Goal: Task Accomplishment & Management: Complete application form

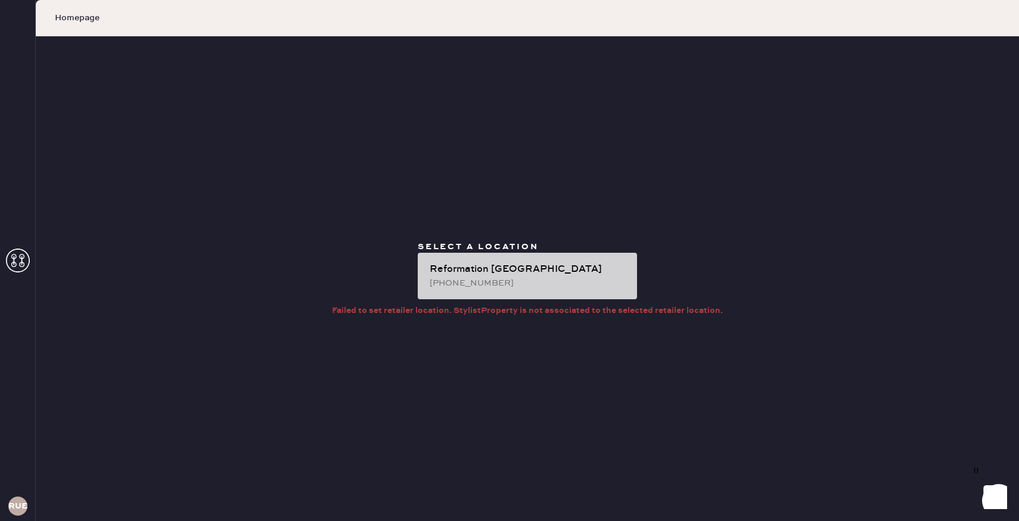
click at [469, 273] on div "Reformation [GEOGRAPHIC_DATA]" at bounding box center [528, 269] width 198 height 14
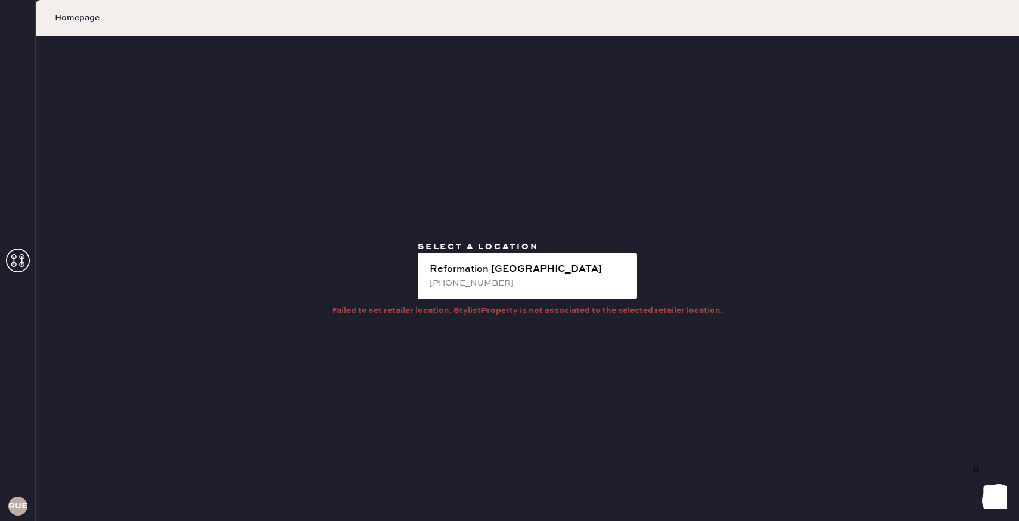
click at [7, 253] on icon at bounding box center [18, 260] width 24 height 24
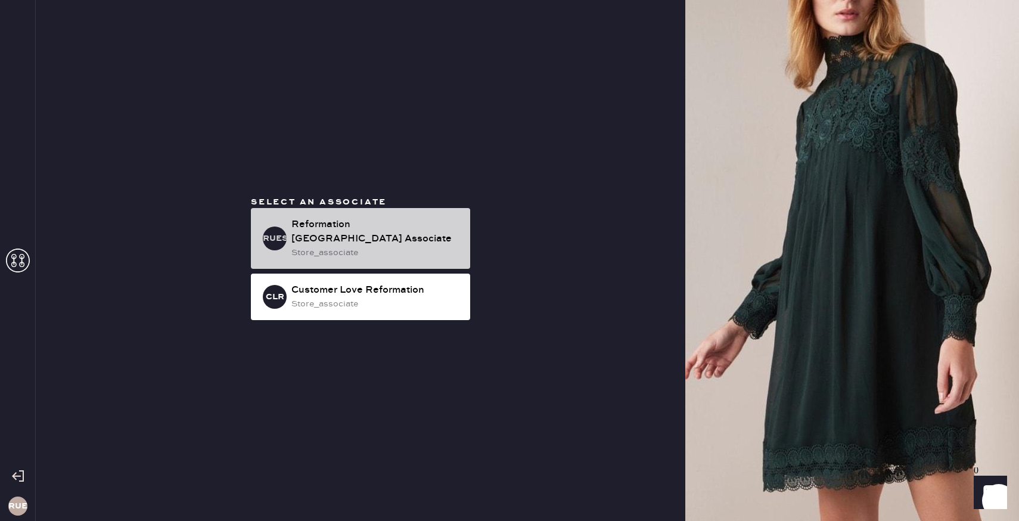
click at [307, 253] on div "store_associate" at bounding box center [375, 252] width 169 height 13
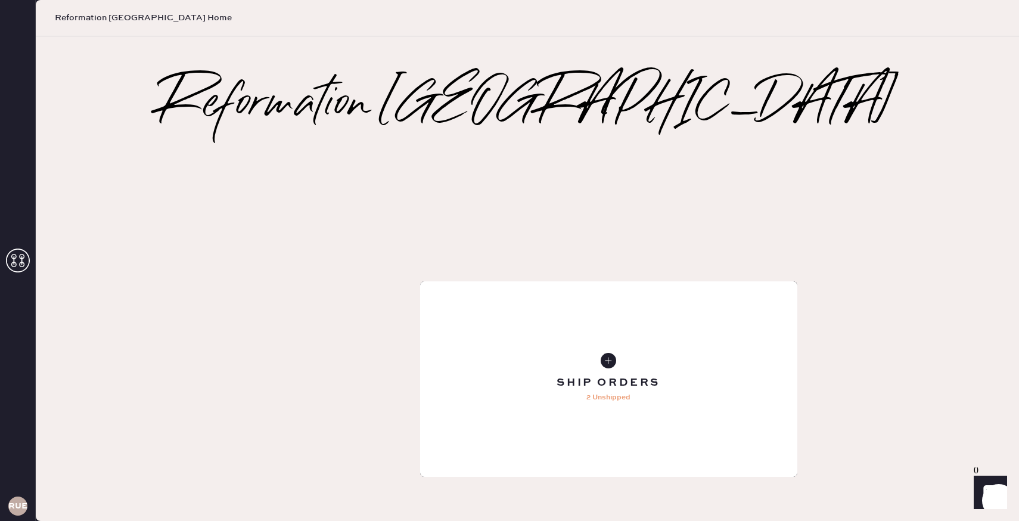
click at [420, 281] on div "Tailoring Order" at bounding box center [608, 378] width 377 height 195
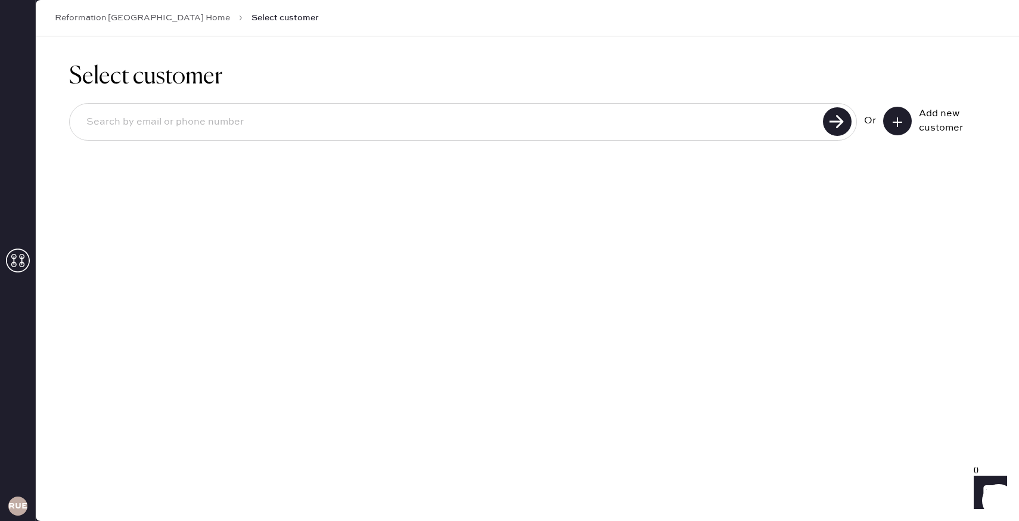
click at [908, 115] on button at bounding box center [897, 121] width 29 height 29
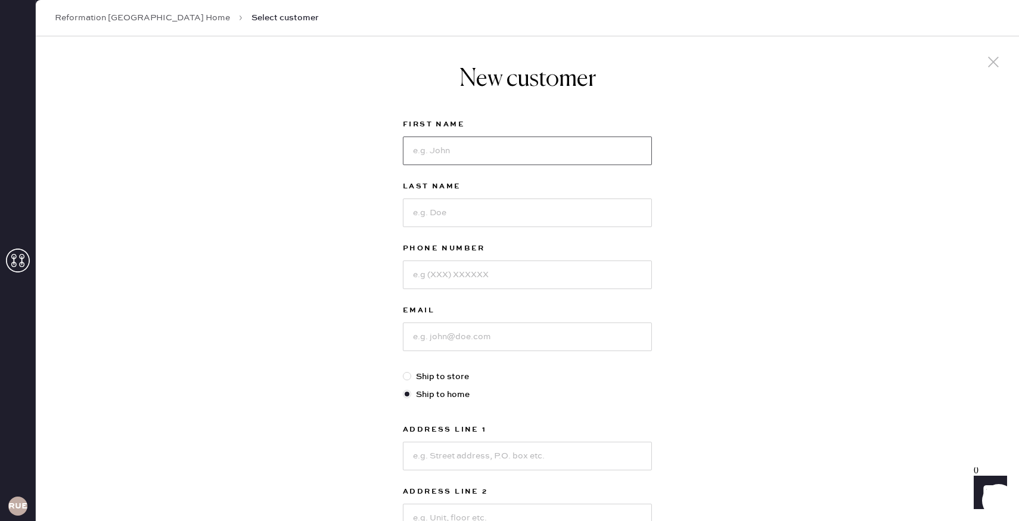
click at [640, 144] on input at bounding box center [527, 150] width 249 height 29
type input "[PERSON_NAME]"
click at [606, 217] on input at bounding box center [527, 212] width 249 height 29
type input "Sun"
click at [572, 282] on input at bounding box center [527, 274] width 249 height 29
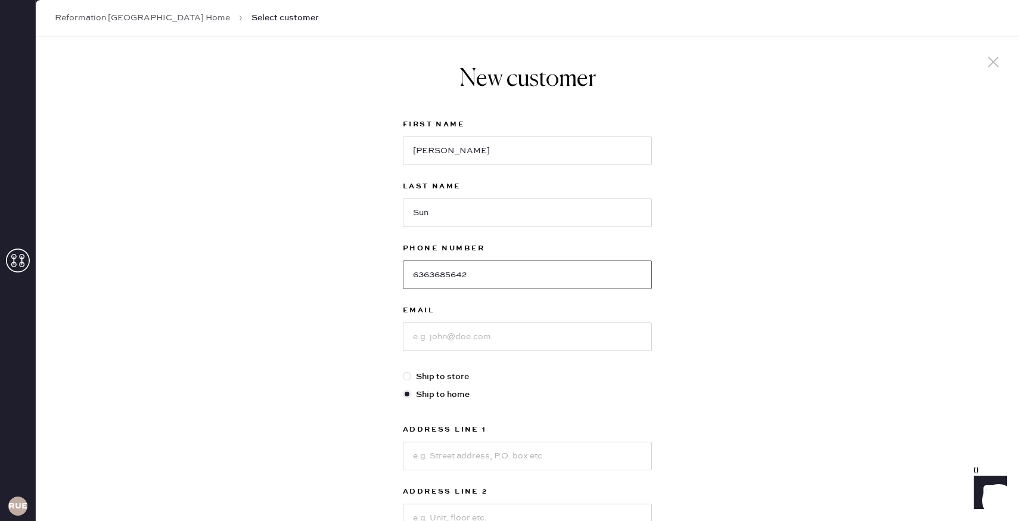
type input "6363685642"
click at [542, 343] on input at bounding box center [527, 336] width 249 height 29
type input "c"
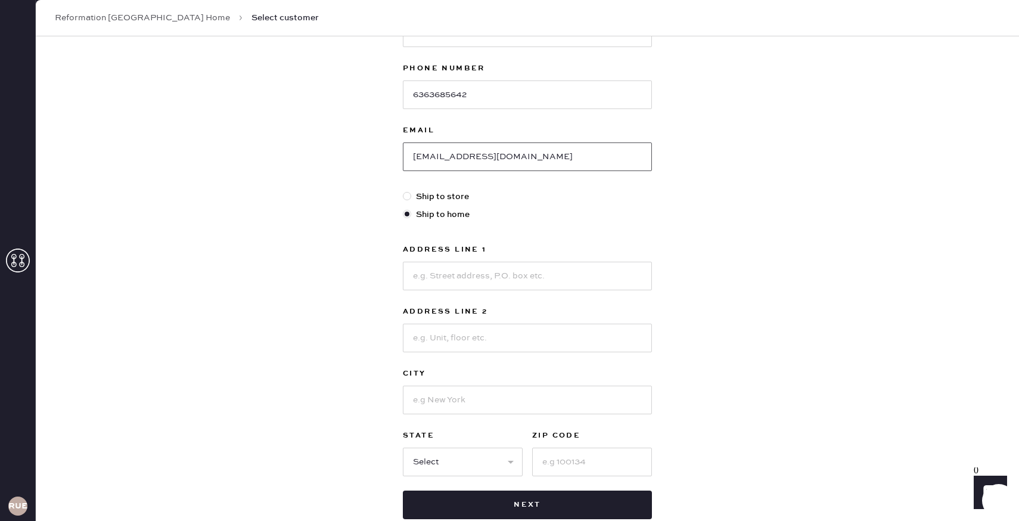
scroll to position [196, 0]
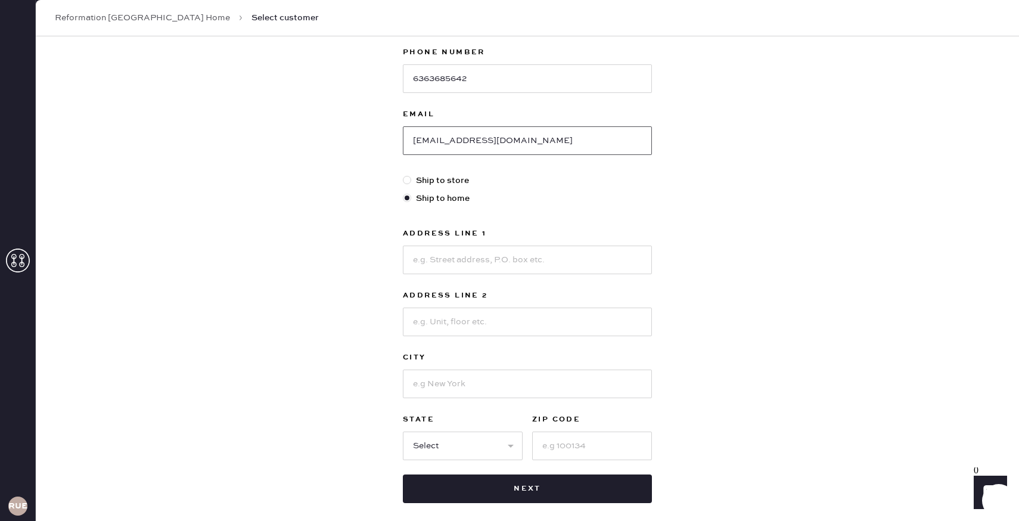
type input "[EMAIL_ADDRESS][DOMAIN_NAME]"
click at [534, 263] on input at bounding box center [527, 259] width 249 height 29
type input "[STREET_ADDRESS]"
click at [503, 323] on input at bounding box center [527, 321] width 249 height 29
type input "Apt 15E"
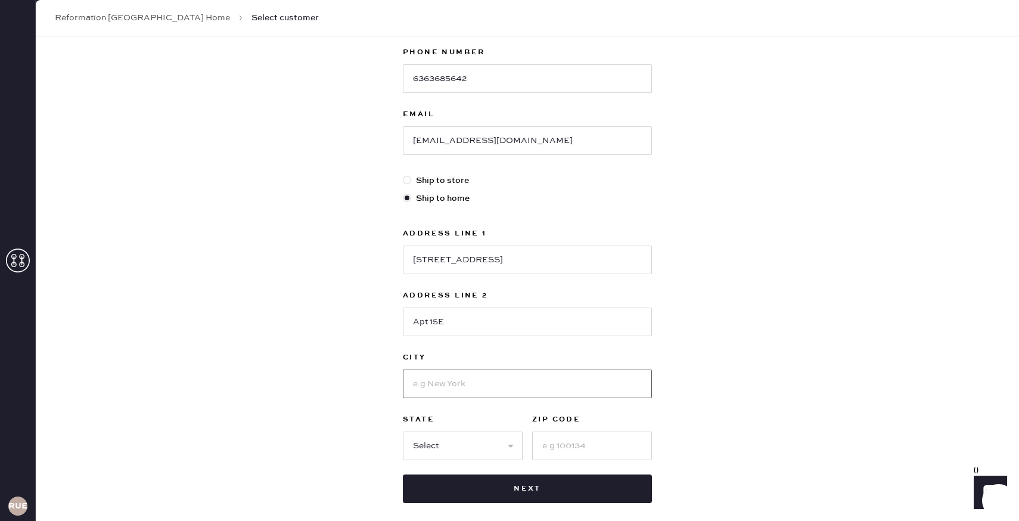
click at [481, 378] on input at bounding box center [527, 383] width 249 height 29
type input "New Yokr"
click at [425, 444] on select "Select AK AL AR AZ CA CO CT [GEOGRAPHIC_DATA] DE FL [GEOGRAPHIC_DATA] HI [GEOGR…" at bounding box center [463, 445] width 120 height 29
select select "NY"
click at [581, 449] on input at bounding box center [592, 445] width 120 height 29
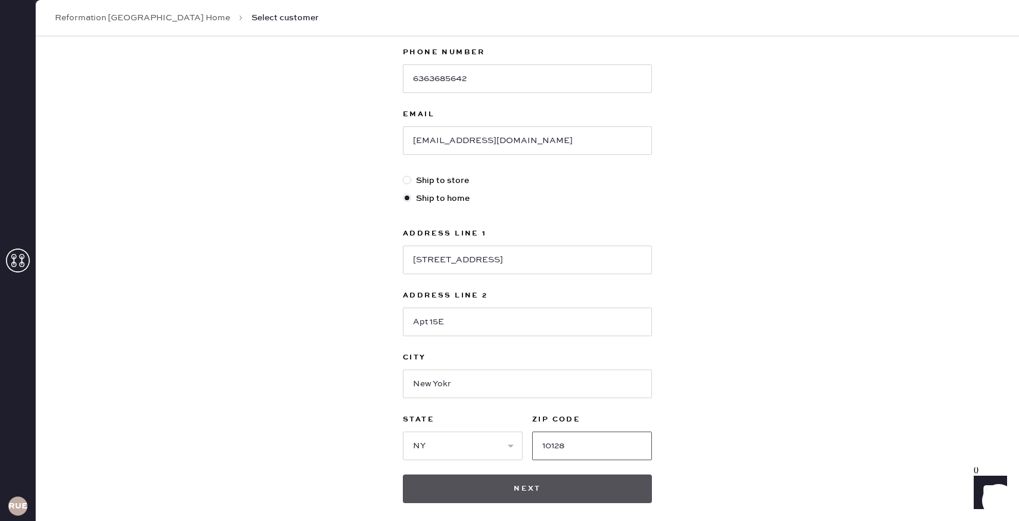
type input "10128"
click at [584, 485] on button "Next" at bounding box center [527, 488] width 249 height 29
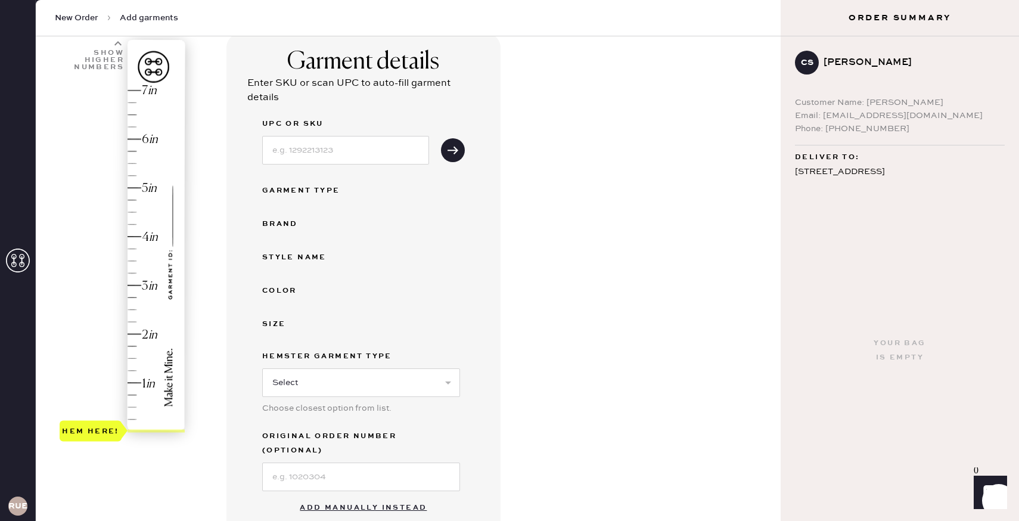
scroll to position [170, 0]
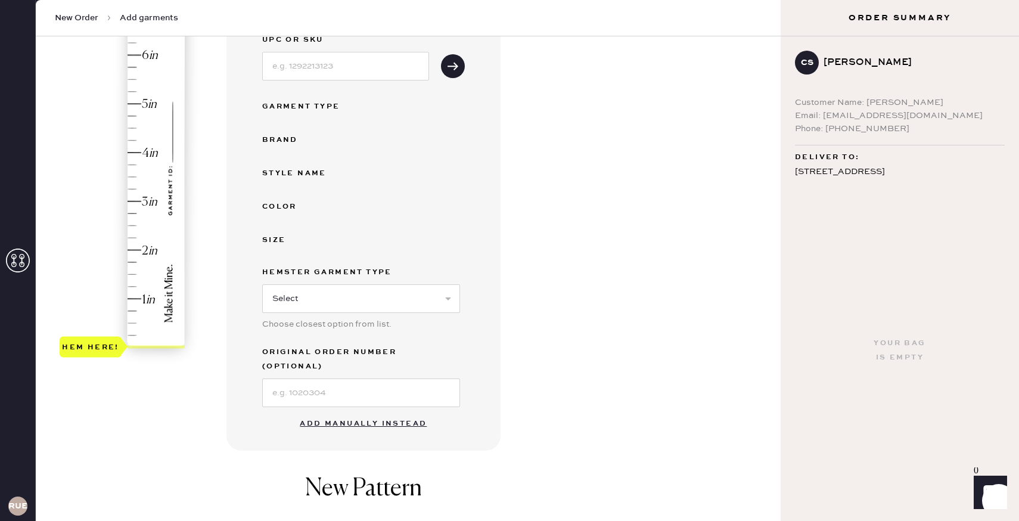
click at [373, 415] on button "Add manually instead" at bounding box center [362, 424] width 141 height 24
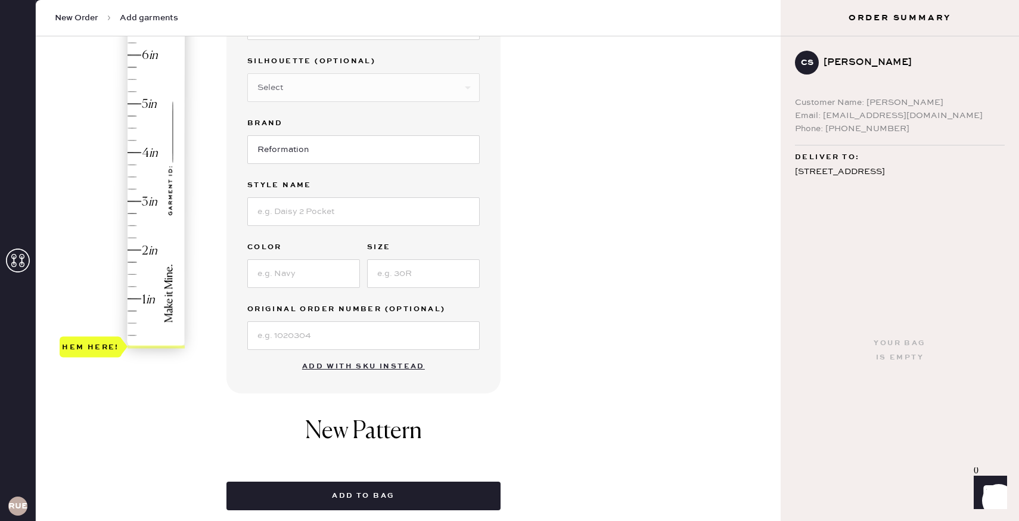
scroll to position [77, 0]
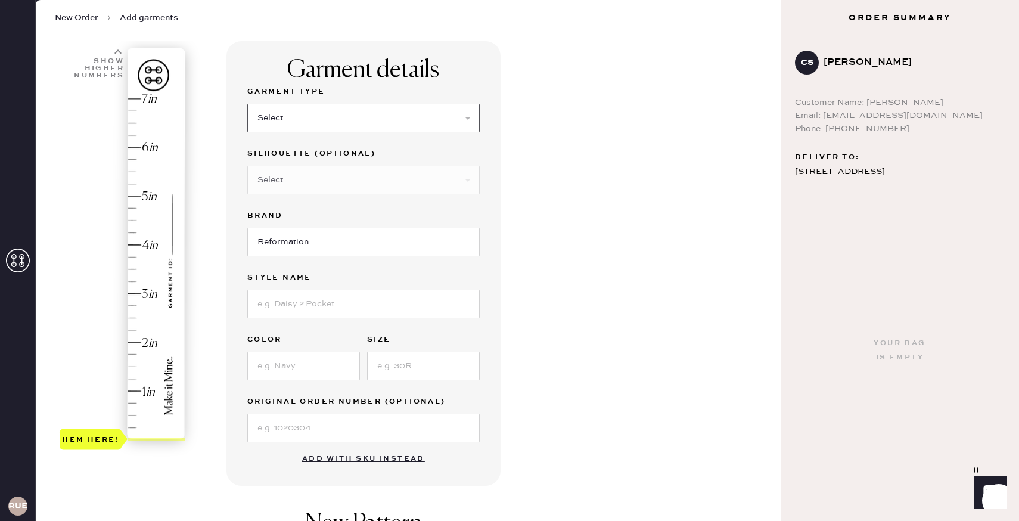
click at [371, 114] on select "Select Basic Skirt Jeans Leggings Pants Shorts Basic Sleeved Dress Basic Sleeve…" at bounding box center [363, 118] width 232 height 29
select select "6"
click at [371, 186] on select "Select Maxi Dress Midi Dress Mini Dress Other" at bounding box center [363, 180] width 232 height 29
select select "39"
click at [353, 306] on input at bounding box center [363, 303] width 232 height 29
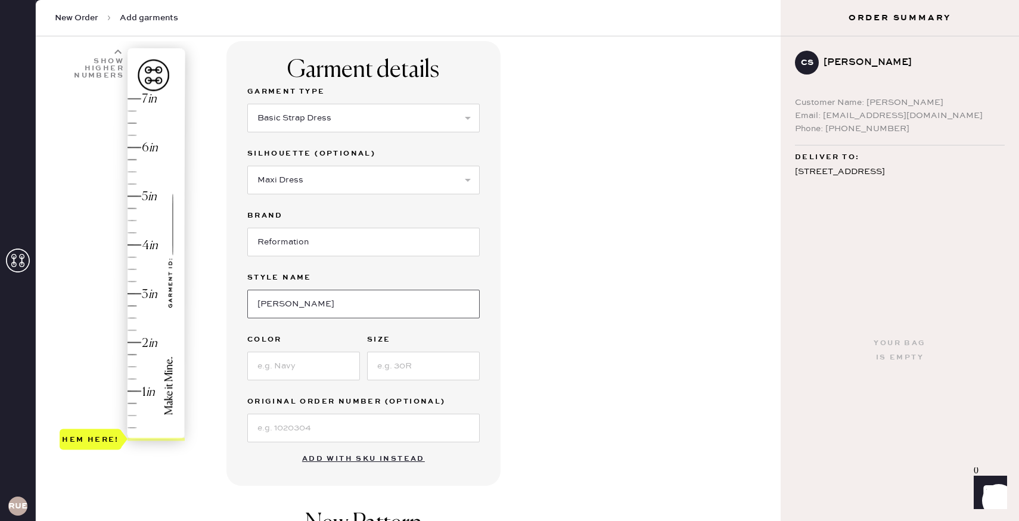
type input "[PERSON_NAME]"
click at [294, 368] on input at bounding box center [303, 365] width 113 height 29
type input "Pink"
click at [424, 366] on input at bounding box center [423, 365] width 113 height 29
type input "XS"
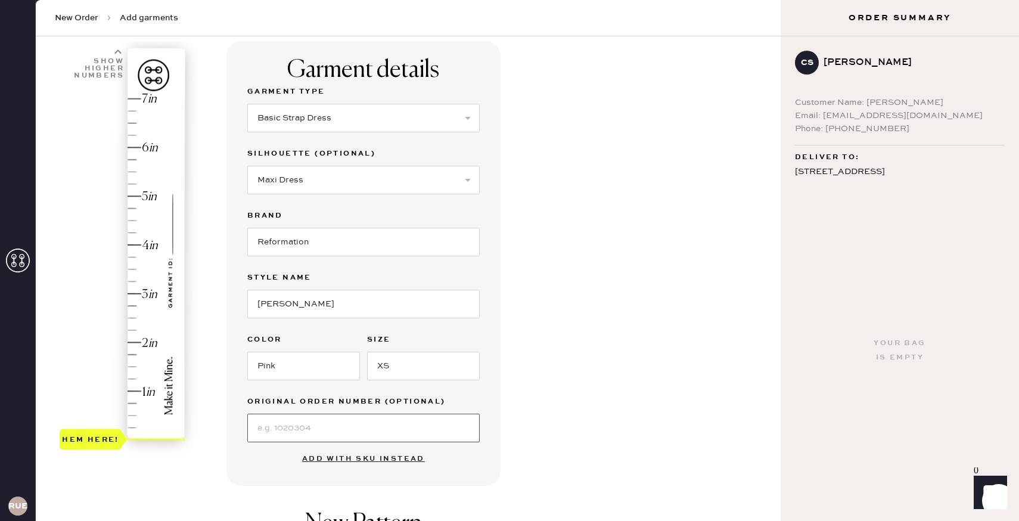
click at [372, 421] on input at bounding box center [363, 427] width 232 height 29
type input "3"
click at [139, 290] on div "Hem here!" at bounding box center [123, 269] width 127 height 351
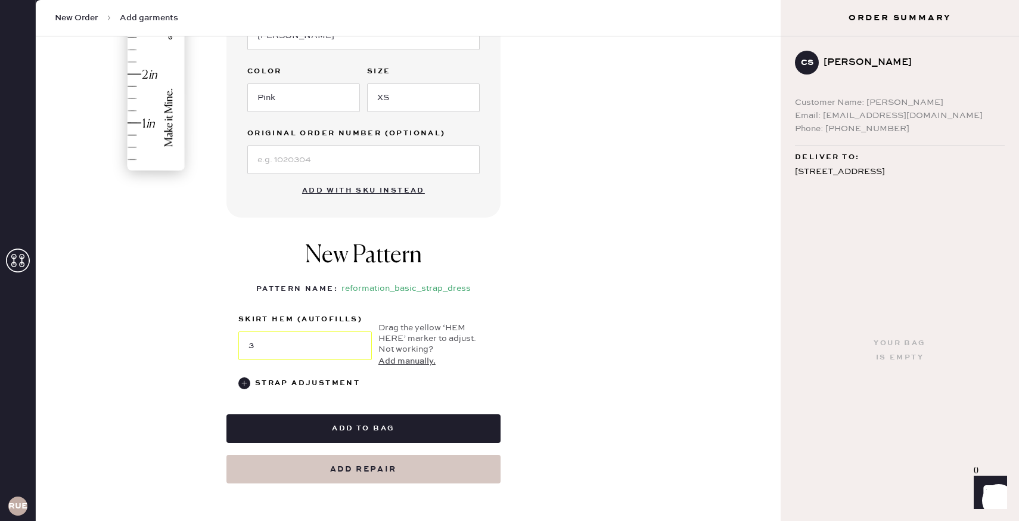
scroll to position [376, 0]
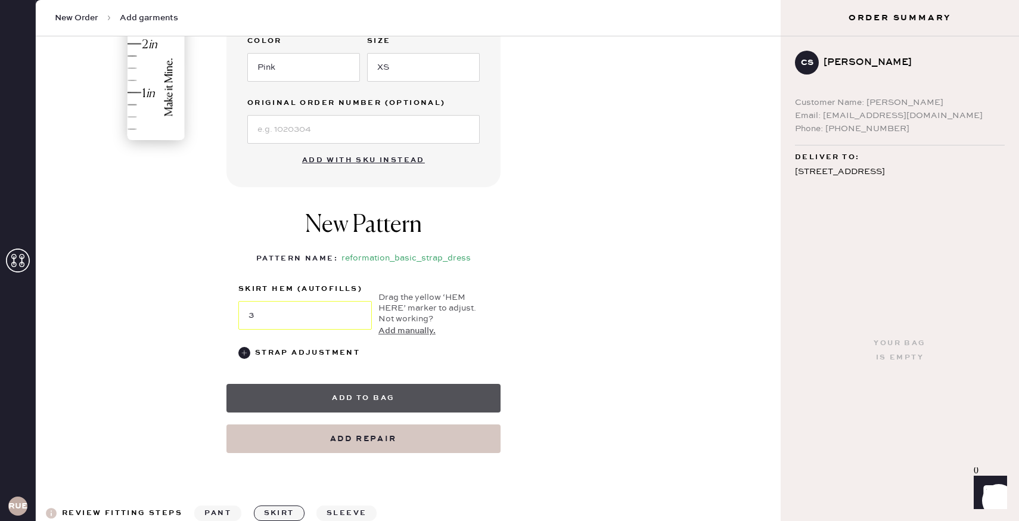
click at [410, 392] on button "Add to bag" at bounding box center [363, 398] width 274 height 29
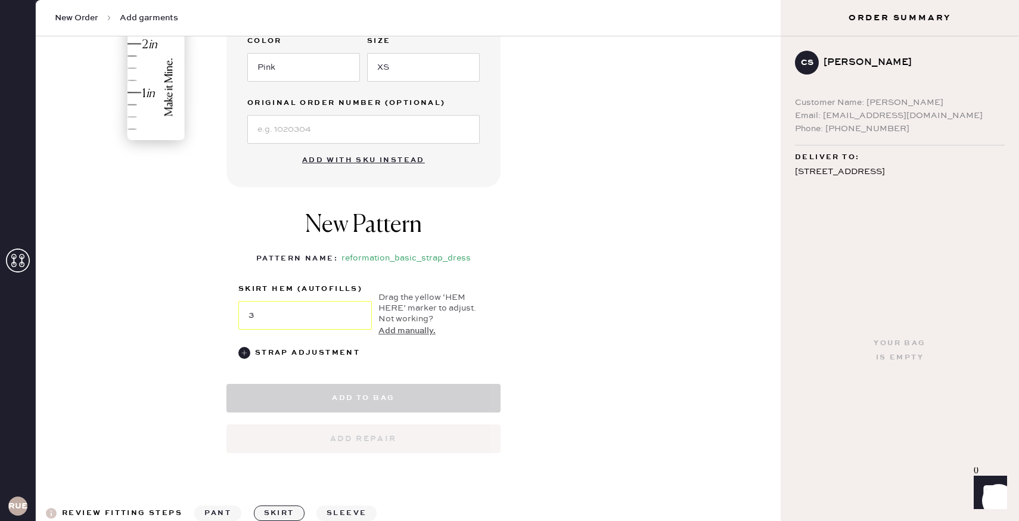
select select "6"
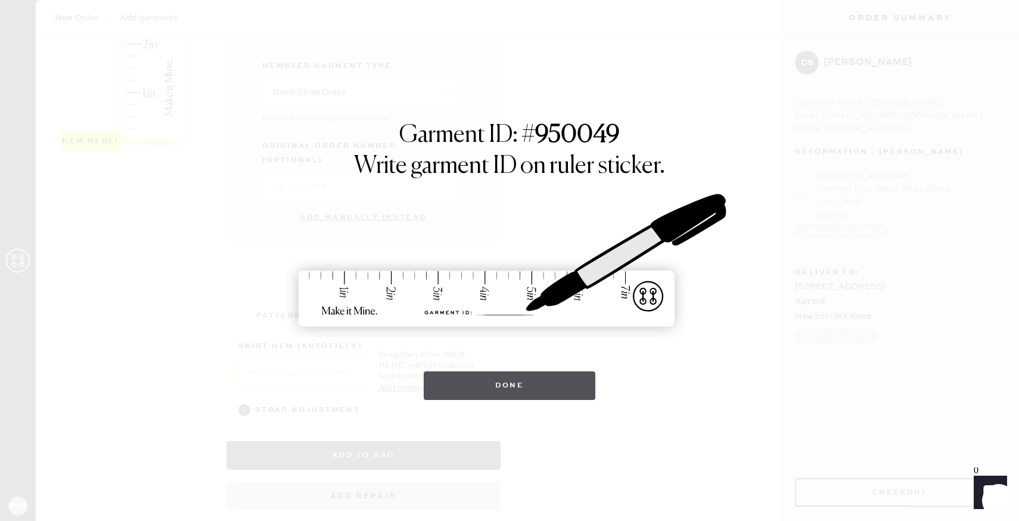
click at [487, 382] on button "Done" at bounding box center [510, 385] width 172 height 29
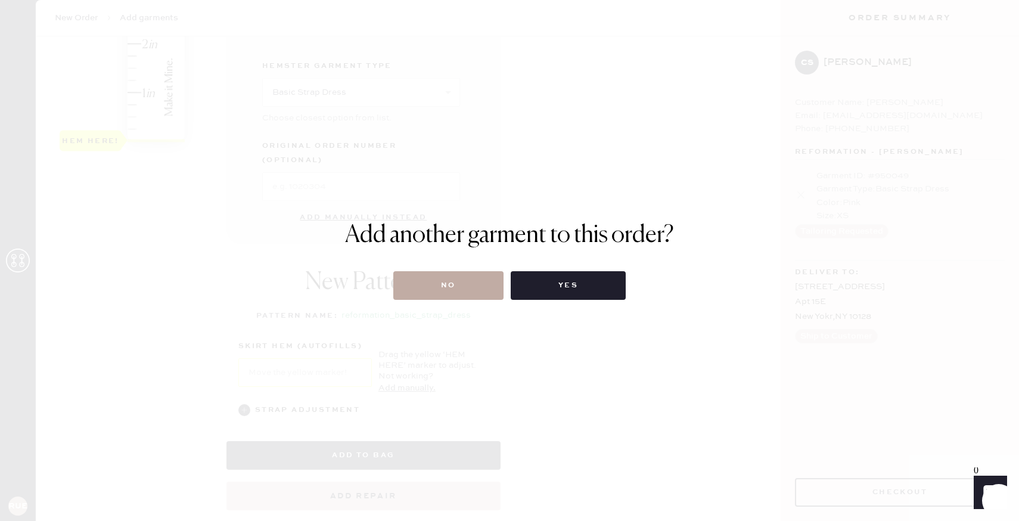
click at [434, 279] on button "No" at bounding box center [448, 285] width 110 height 29
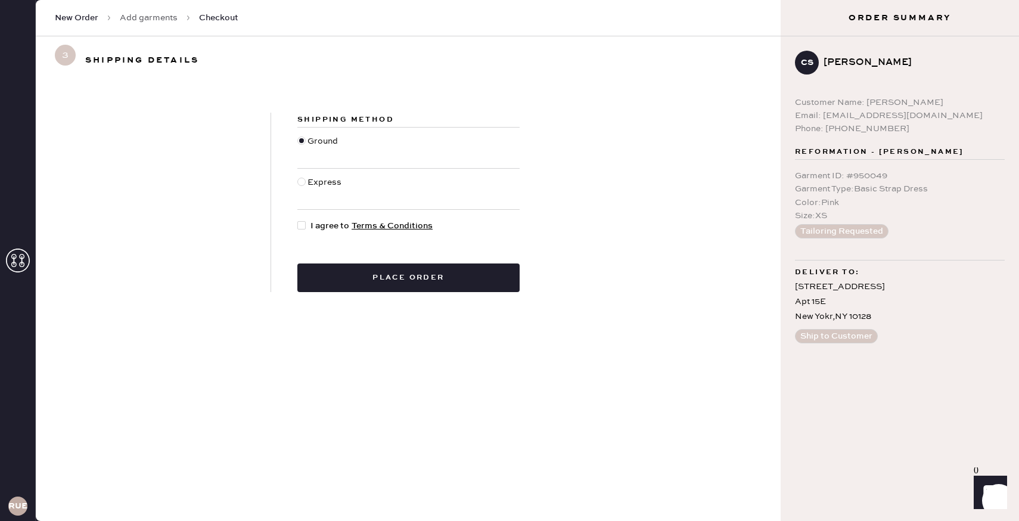
click at [303, 222] on div at bounding box center [301, 225] width 8 height 8
click at [298, 220] on input "I agree to Terms & Conditions" at bounding box center [297, 219] width 1 height 1
checkbox input "true"
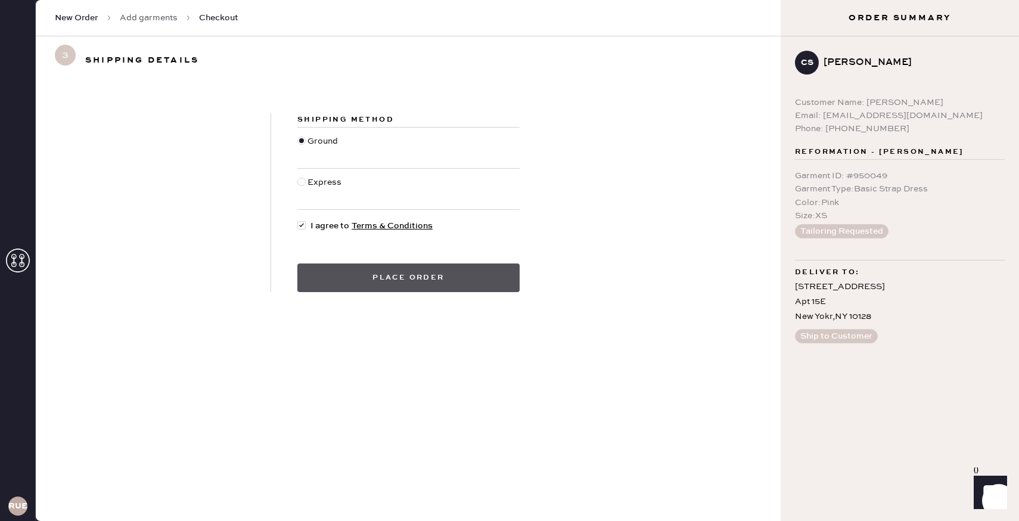
click at [341, 269] on button "Place order" at bounding box center [408, 277] width 222 height 29
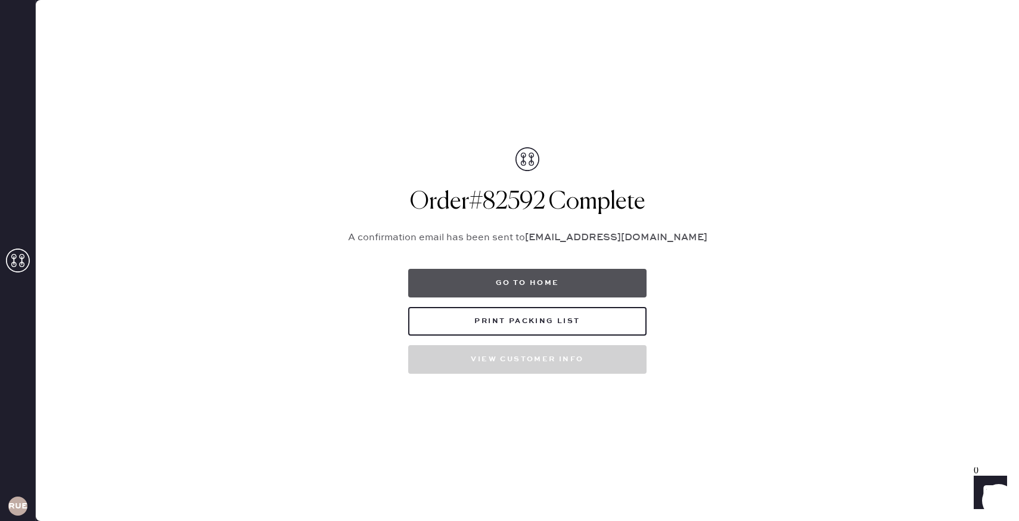
click at [442, 284] on button "Go to home" at bounding box center [527, 283] width 238 height 29
